Goal: Information Seeking & Learning: Learn about a topic

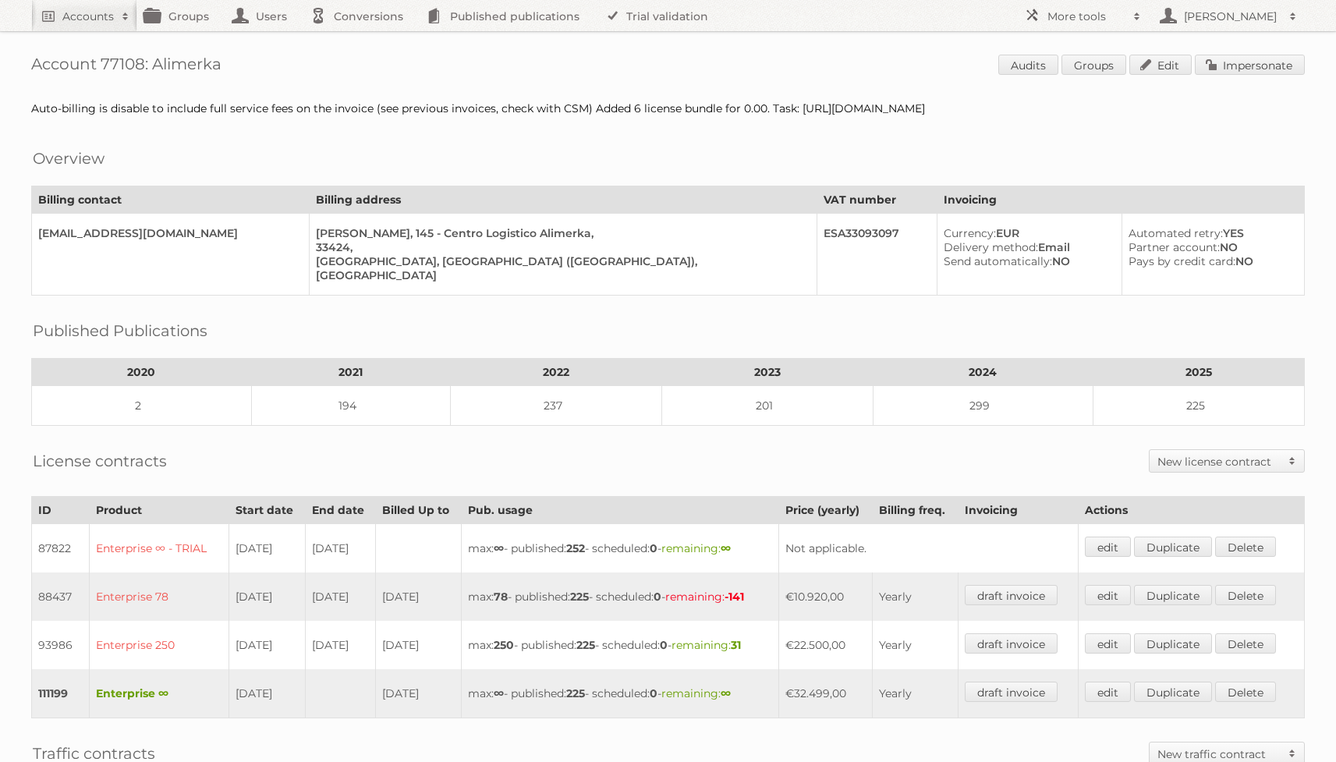
click at [1198, 20] on h2 "[PERSON_NAME]" at bounding box center [1230, 17] width 101 height 16
click at [1078, 18] on h2 "More tools" at bounding box center [1087, 17] width 78 height 16
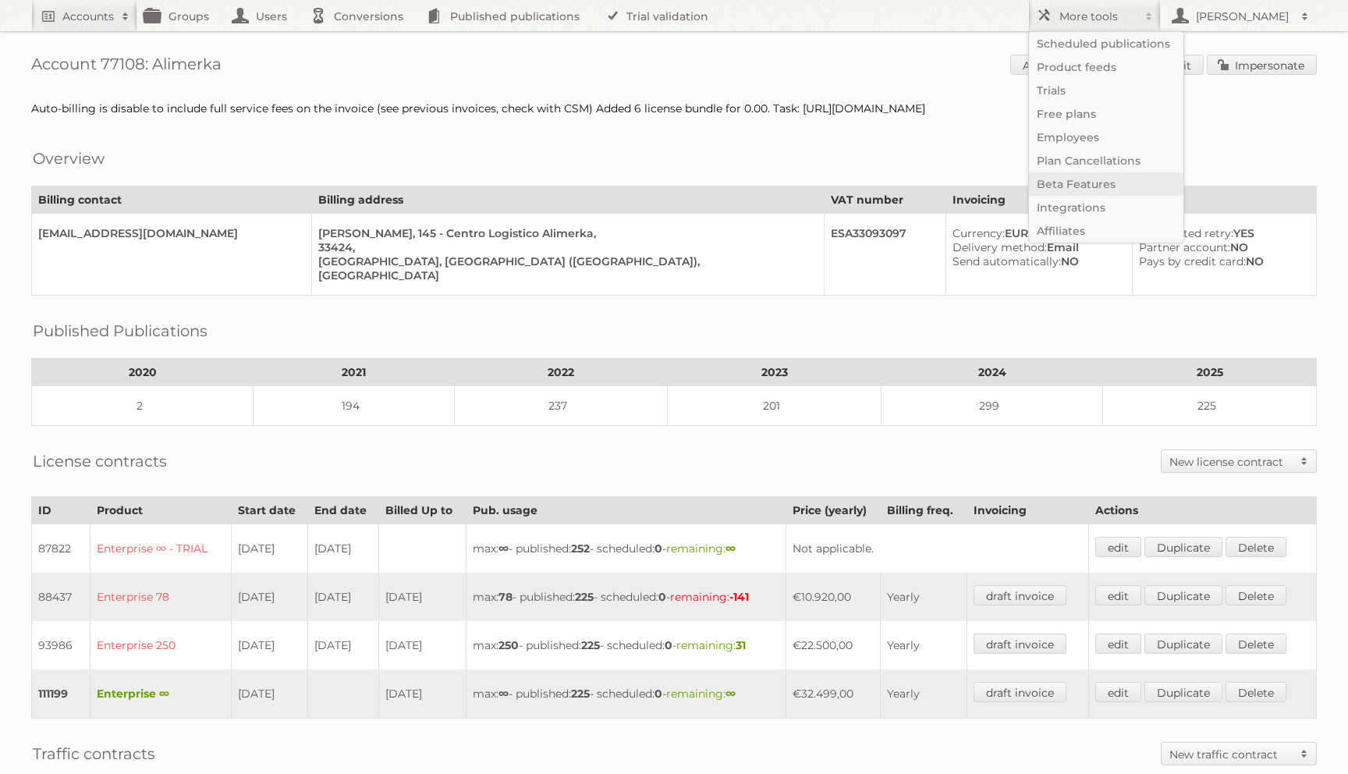
click at [1105, 188] on link "Beta Features" at bounding box center [1106, 183] width 154 height 23
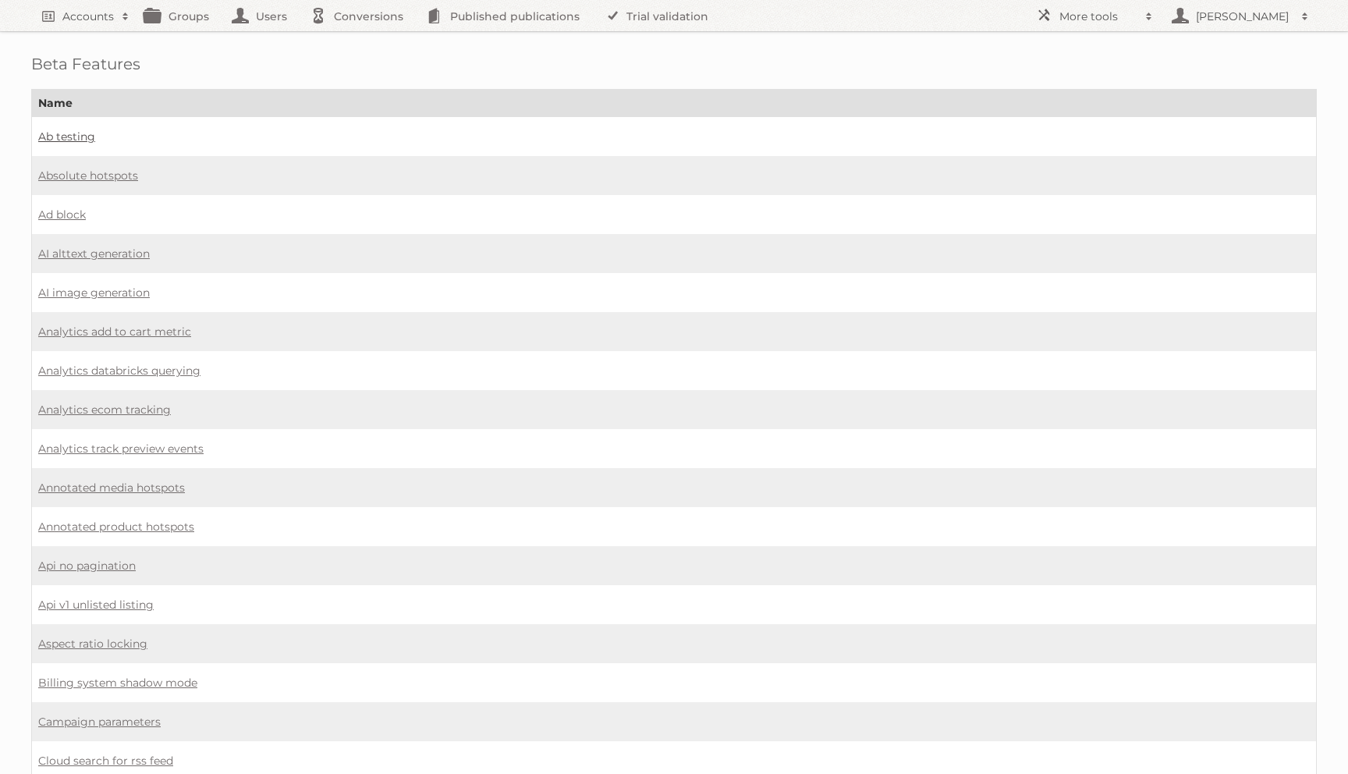
click at [83, 137] on link "Ab testing" at bounding box center [66, 136] width 57 height 14
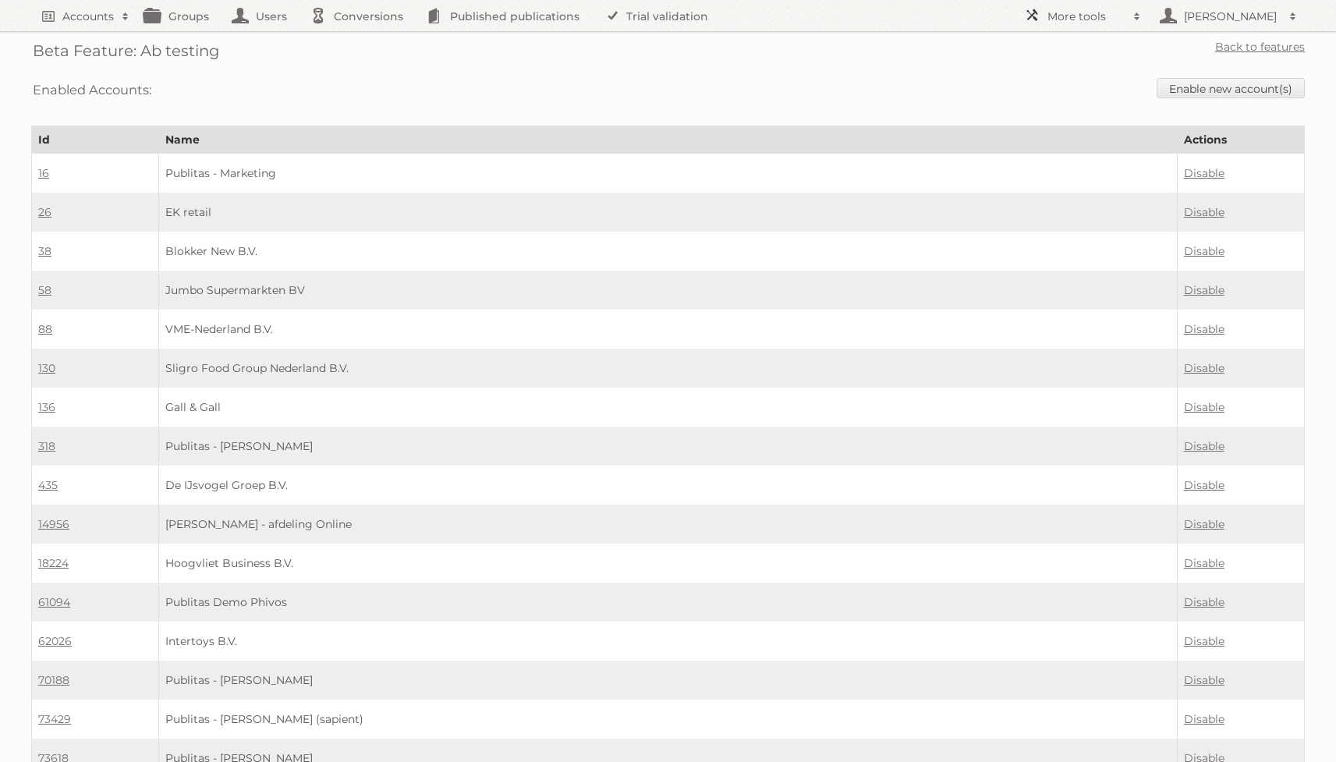
click at [1117, 18] on h2 "More tools" at bounding box center [1087, 17] width 78 height 16
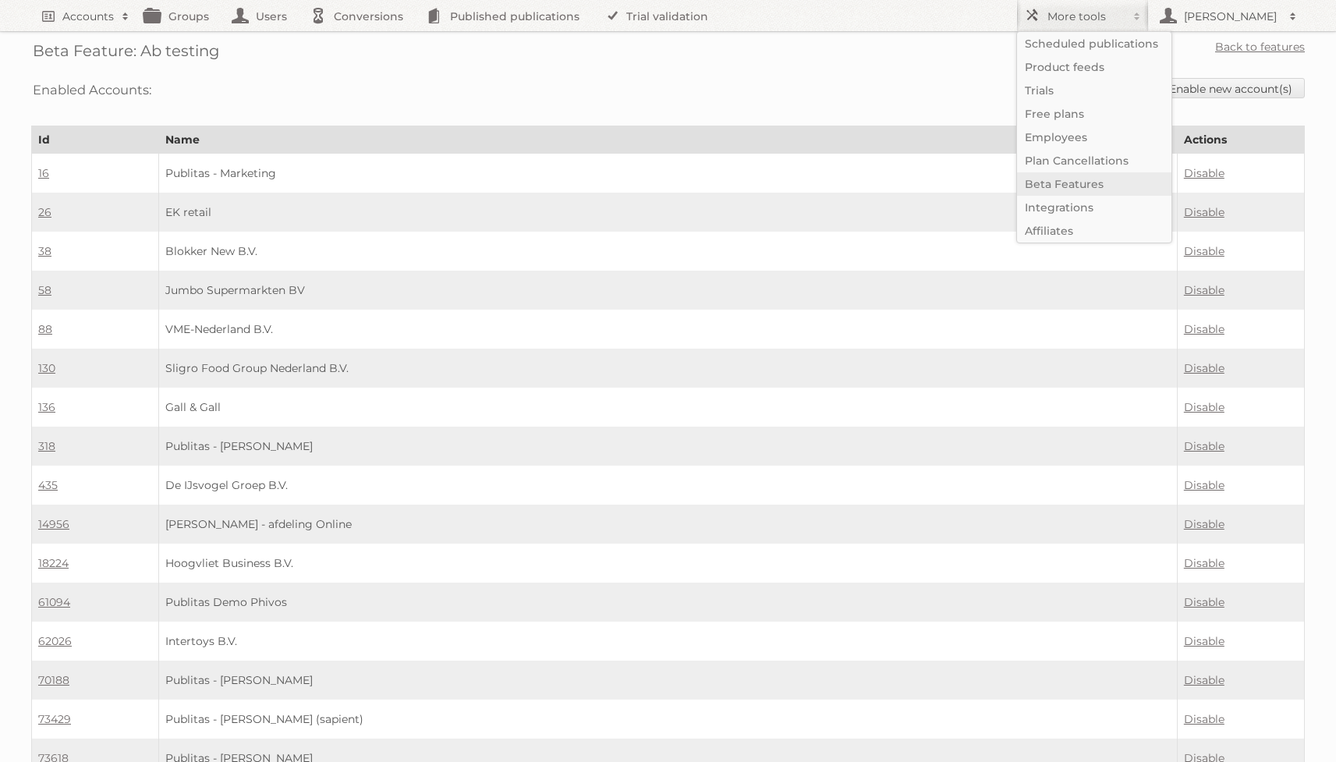
click at [1083, 186] on link "Beta Features" at bounding box center [1094, 183] width 154 height 23
